Goal: Find specific page/section: Find specific page/section

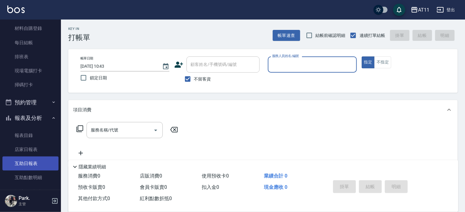
scroll to position [152, 0]
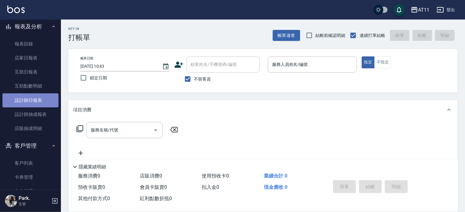
click at [40, 100] on link "設計師日報表" at bounding box center [30, 100] width 56 height 14
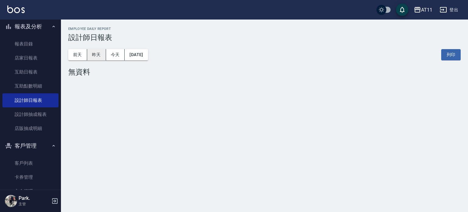
click at [96, 53] on button "昨天" at bounding box center [96, 54] width 19 height 11
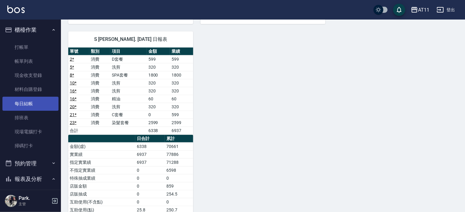
scroll to position [244, 0]
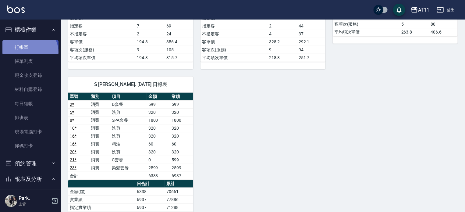
click at [28, 52] on link "打帳單" at bounding box center [30, 47] width 56 height 14
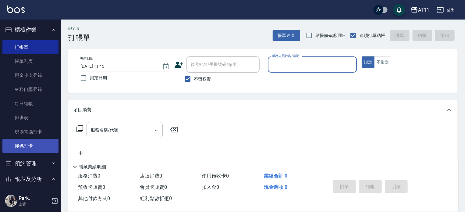
scroll to position [183, 0]
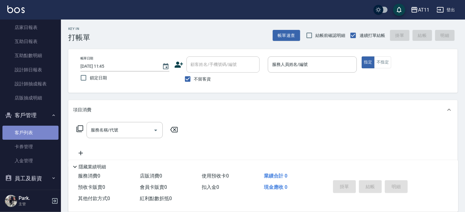
click at [35, 136] on link "客戶列表" at bounding box center [30, 133] width 56 height 14
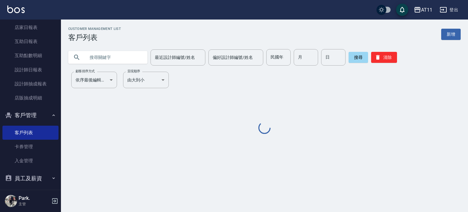
click at [113, 51] on input "text" at bounding box center [113, 57] width 57 height 16
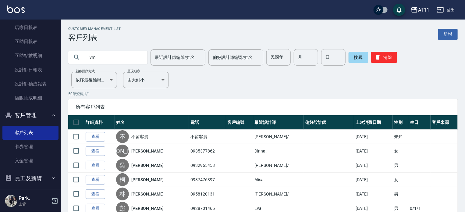
type input "v"
type input "許"
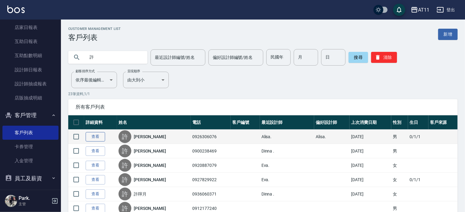
click at [97, 136] on link "查看" at bounding box center [95, 136] width 19 height 9
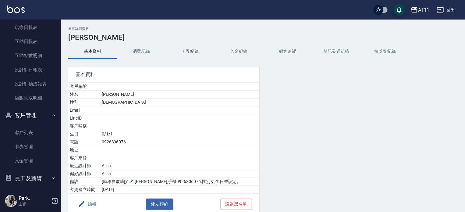
click at [246, 48] on button "入金紀錄" at bounding box center [238, 51] width 49 height 15
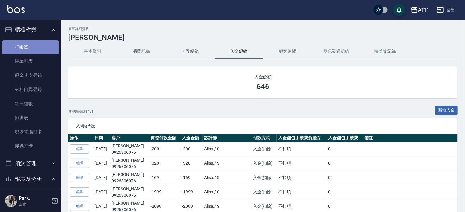
click at [30, 48] on link "打帳單" at bounding box center [30, 47] width 56 height 14
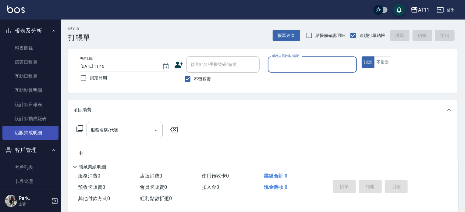
scroll to position [152, 0]
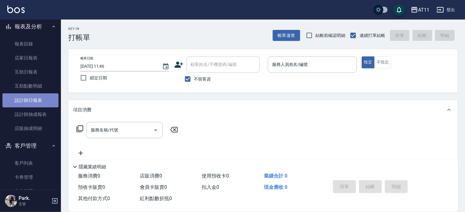
click at [50, 100] on link "設計師日報表" at bounding box center [30, 100] width 56 height 14
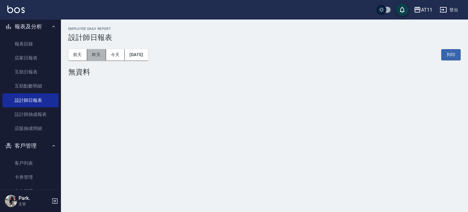
click at [101, 55] on button "昨天" at bounding box center [96, 54] width 19 height 11
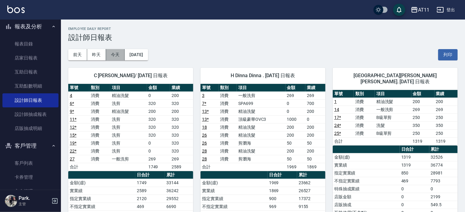
click at [118, 53] on button "今天" at bounding box center [115, 54] width 19 height 11
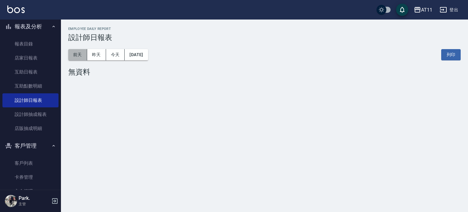
click at [79, 55] on button "前天" at bounding box center [77, 54] width 19 height 11
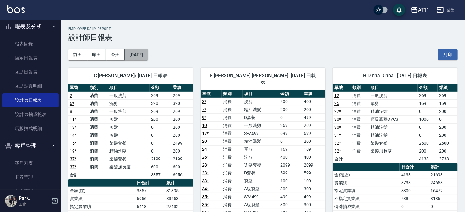
click at [140, 54] on button "[DATE]" at bounding box center [136, 54] width 23 height 11
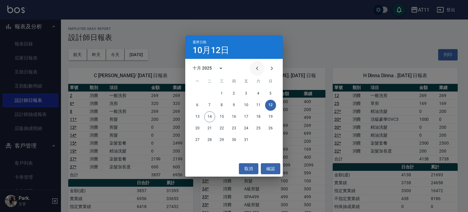
click at [255, 69] on icon "Previous month" at bounding box center [256, 68] width 7 height 7
click at [204, 68] on div "九月 2025" at bounding box center [202, 68] width 19 height 6
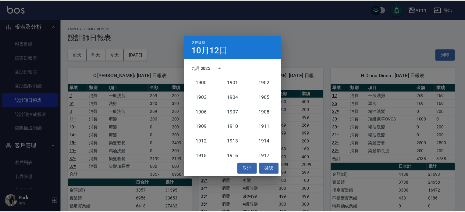
scroll to position [564, 0]
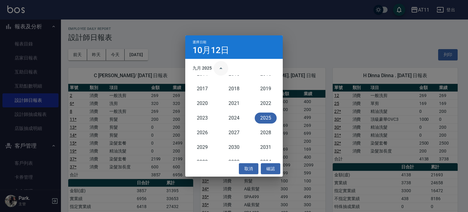
click at [221, 67] on icon "year view is open, switch to calendar view" at bounding box center [220, 68] width 7 height 7
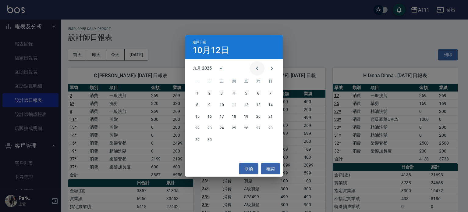
click at [256, 69] on icon "Previous month" at bounding box center [256, 68] width 7 height 7
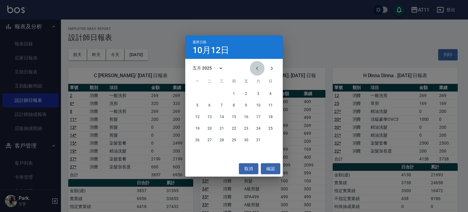
click at [256, 69] on icon "Previous month" at bounding box center [256, 68] width 7 height 7
click at [271, 70] on icon "Next month" at bounding box center [271, 68] width 7 height 7
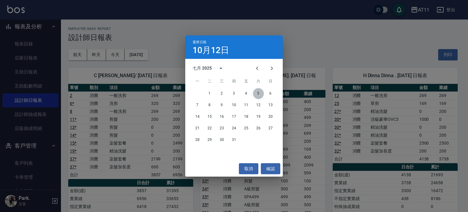
click at [258, 93] on button "5" at bounding box center [258, 93] width 11 height 11
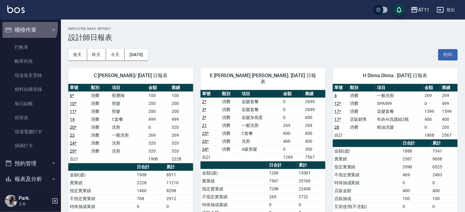
click at [23, 26] on button "櫃檯作業" at bounding box center [30, 30] width 56 height 16
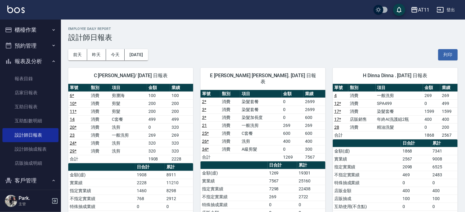
click at [26, 31] on button "櫃檯作業" at bounding box center [30, 30] width 56 height 16
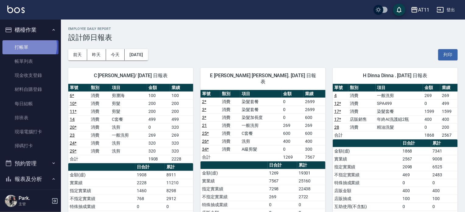
click at [26, 46] on link "打帳單" at bounding box center [30, 47] width 56 height 14
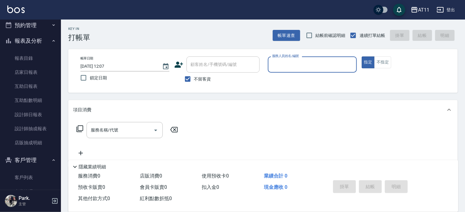
scroll to position [183, 0]
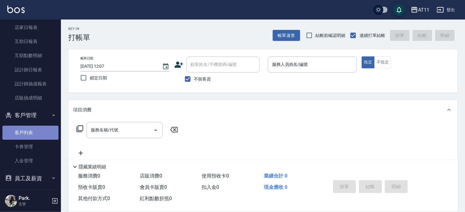
click at [33, 133] on link "客戶列表" at bounding box center [30, 133] width 56 height 14
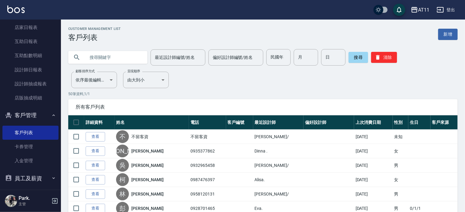
click at [104, 58] on input "text" at bounding box center [113, 57] width 57 height 16
type input "0910366838"
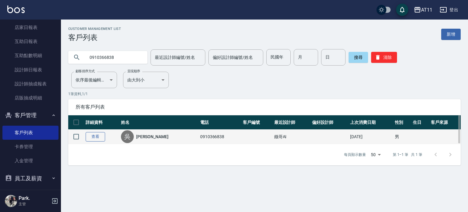
click at [96, 139] on link "查看" at bounding box center [95, 136] width 19 height 9
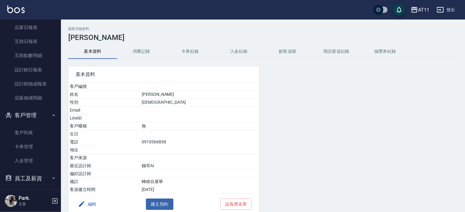
click at [234, 50] on button "入金紀錄" at bounding box center [238, 51] width 49 height 15
